Goal: Information Seeking & Learning: Learn about a topic

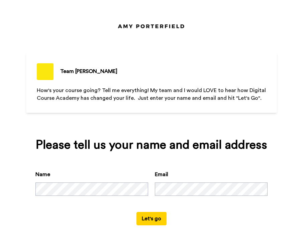
scroll to position [16, 0]
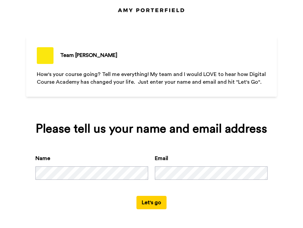
click at [145, 204] on button "Let's go" at bounding box center [152, 202] width 30 height 13
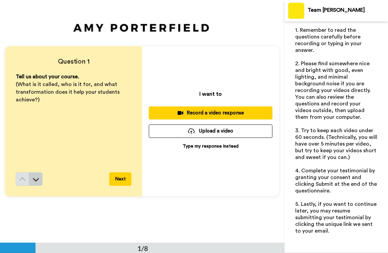
click at [35, 177] on icon at bounding box center [35, 179] width 7 height 7
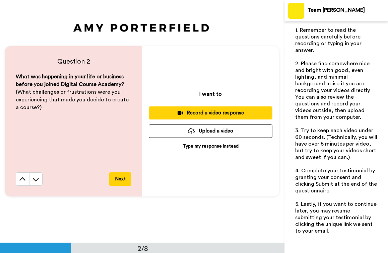
scroll to position [243, 0]
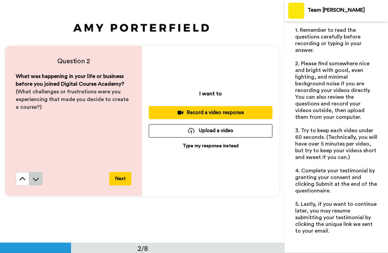
click at [36, 177] on icon at bounding box center [35, 179] width 7 height 7
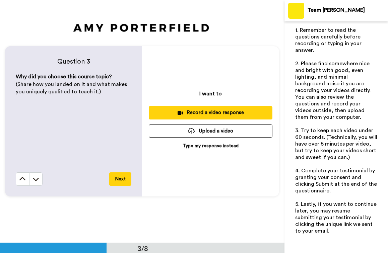
scroll to position [486, 0]
click at [34, 179] on icon at bounding box center [36, 179] width 6 height 3
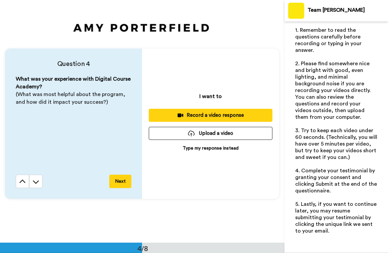
scroll to position [728, 0]
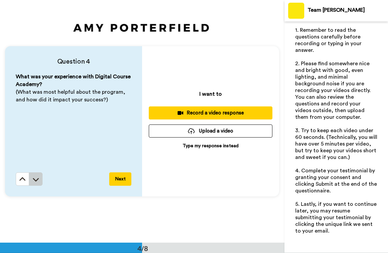
click at [35, 178] on icon at bounding box center [35, 179] width 7 height 7
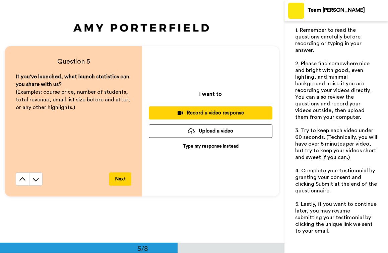
scroll to position [971, 0]
